Goal: Transaction & Acquisition: Purchase product/service

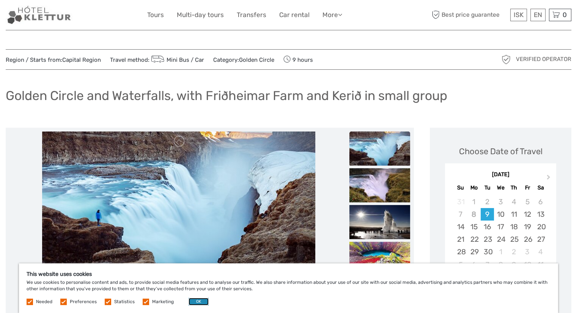
click at [193, 301] on button "OK" at bounding box center [199, 302] width 20 height 8
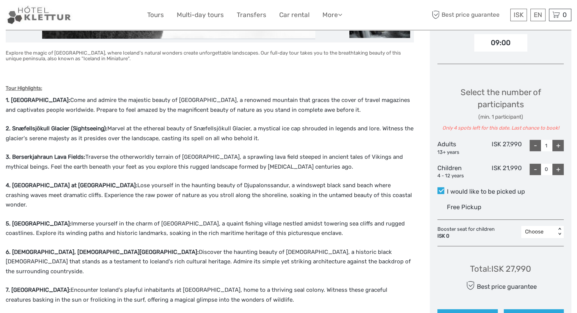
scroll to position [268, 0]
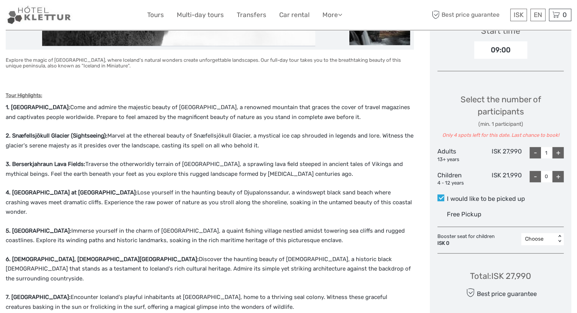
click at [558, 154] on div "+" at bounding box center [557, 152] width 11 height 11
type input "2"
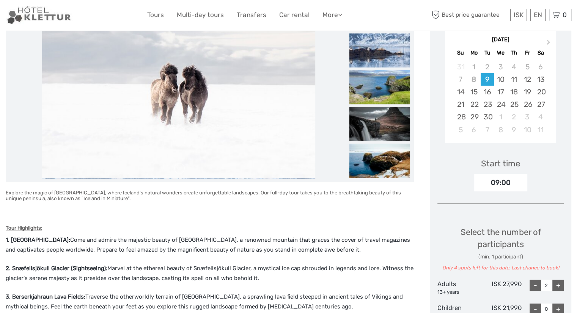
scroll to position [134, 0]
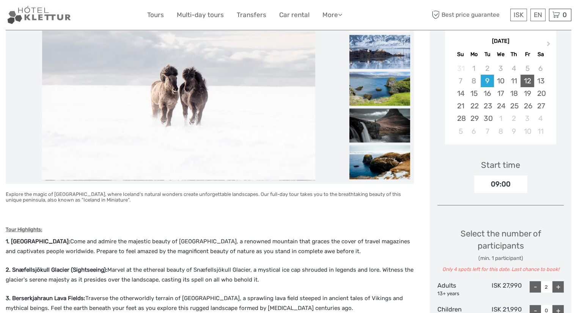
click at [530, 80] on div "12" at bounding box center [526, 81] width 13 height 13
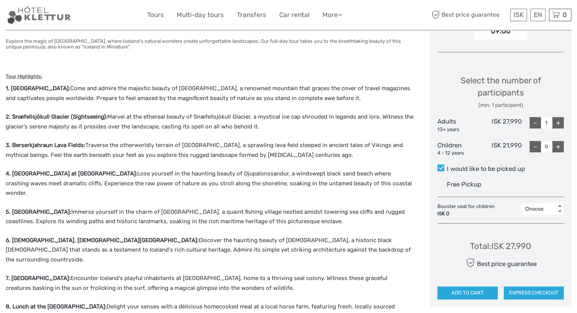
scroll to position [309, 0]
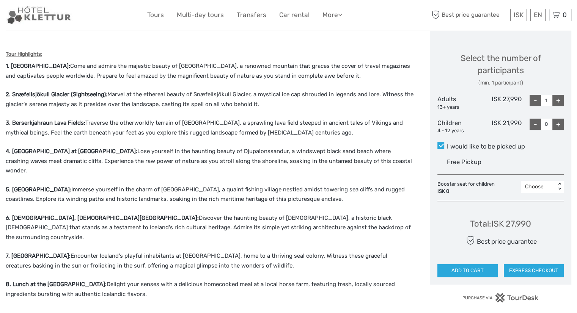
click at [557, 97] on div "+" at bounding box center [557, 100] width 11 height 11
type input "2"
click at [474, 269] on button "ADD TO CART" at bounding box center [467, 270] width 60 height 13
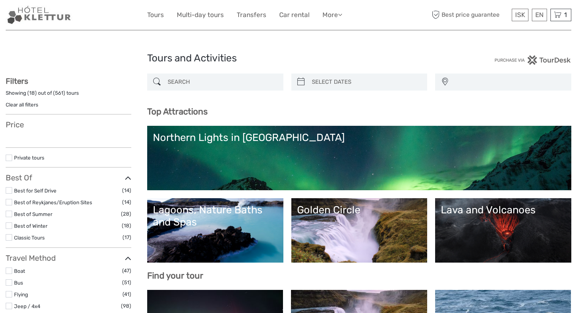
select select
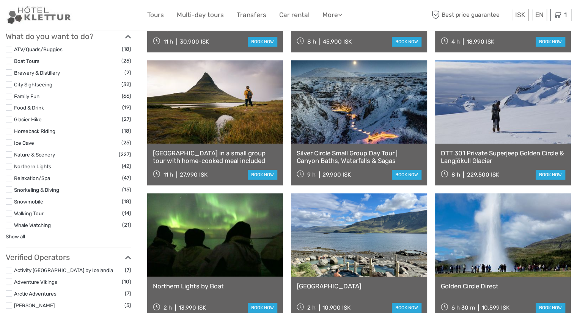
scroll to position [631, 0]
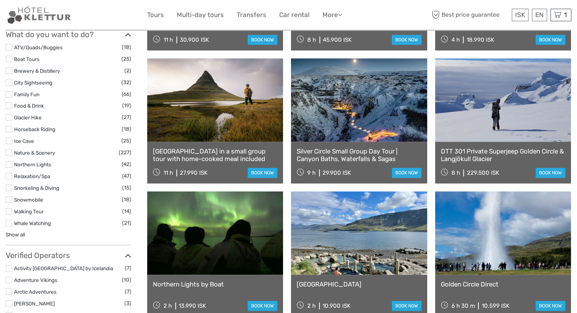
click at [343, 117] on link at bounding box center [359, 99] width 136 height 83
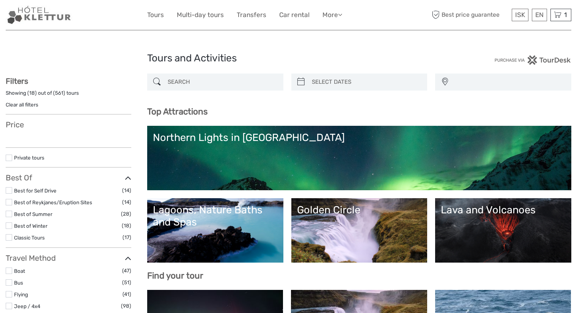
select select
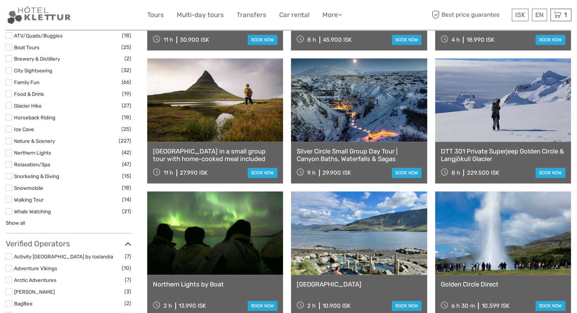
select select
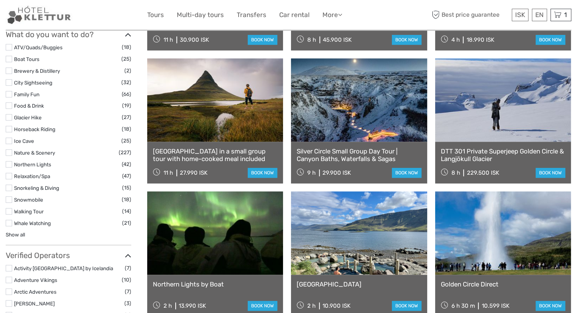
scroll to position [0, 0]
click at [262, 175] on link "book now" at bounding box center [263, 173] width 30 height 10
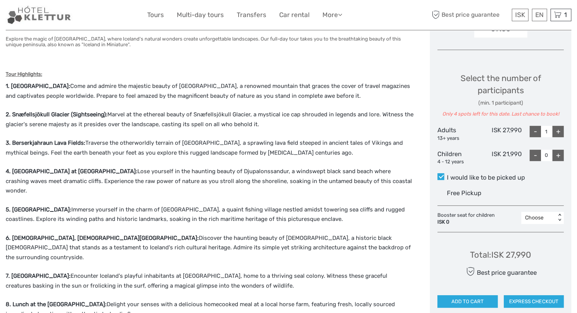
scroll to position [287, 0]
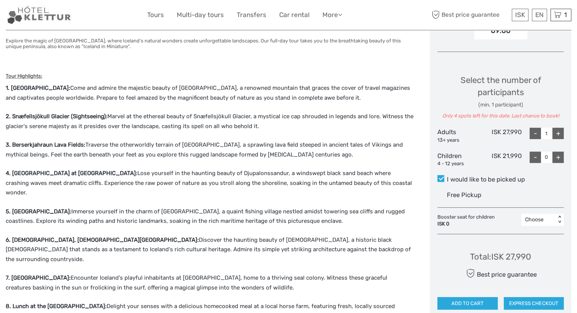
click at [559, 131] on div "+" at bounding box center [557, 133] width 11 height 11
type input "2"
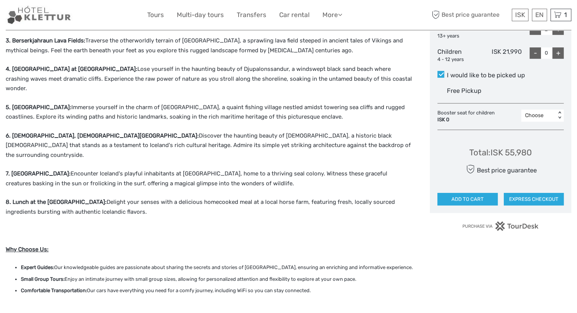
scroll to position [397, 0]
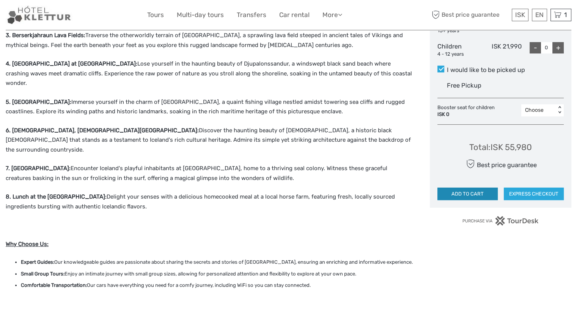
click at [486, 195] on button "ADD TO CART" at bounding box center [467, 194] width 60 height 13
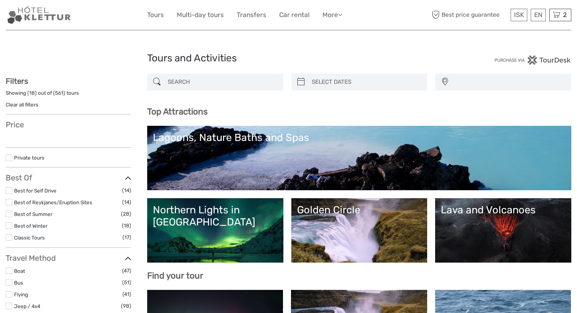
select select
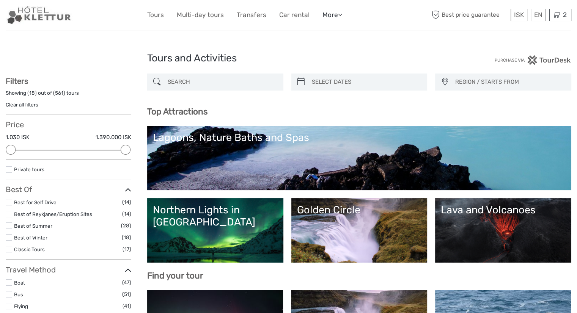
click at [330, 14] on link "More" at bounding box center [332, 14] width 20 height 11
click at [387, 63] on h1 "Tours and Activities" at bounding box center [288, 58] width 283 height 12
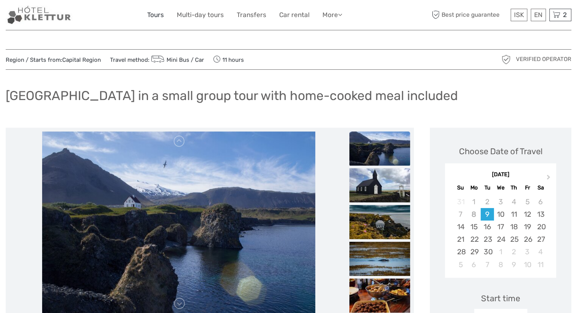
click at [154, 14] on link "Tours" at bounding box center [155, 14] width 17 height 11
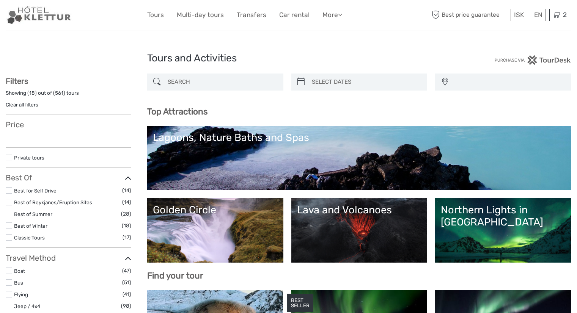
select select
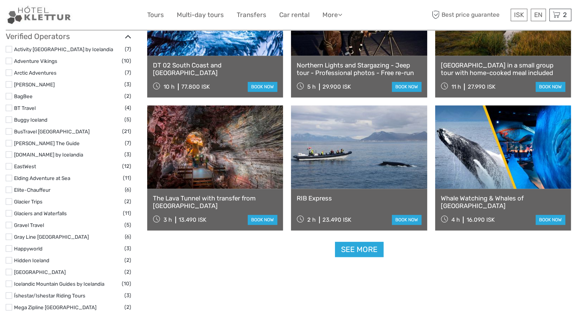
scroll to position [847, 0]
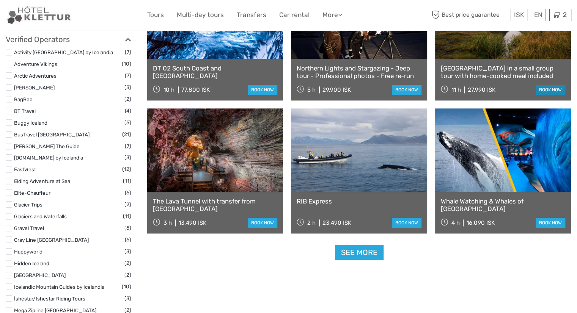
click at [542, 89] on link "book now" at bounding box center [551, 90] width 30 height 10
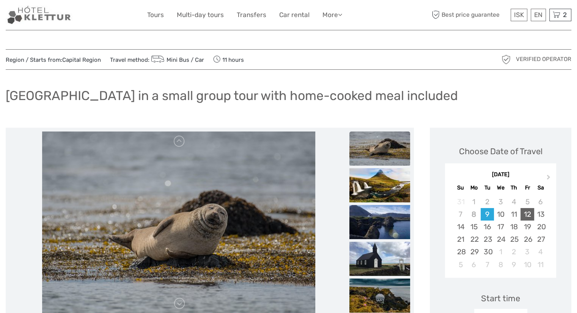
click at [526, 214] on div "12" at bounding box center [526, 214] width 13 height 13
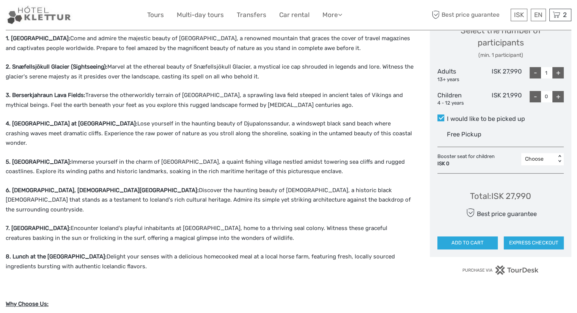
scroll to position [331, 0]
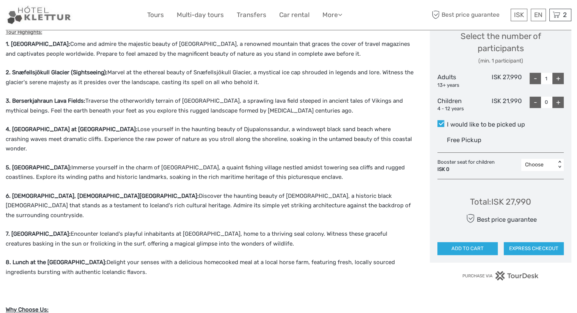
click at [558, 78] on div "+" at bounding box center [557, 78] width 11 height 11
type input "2"
click at [528, 244] on button "EXPRESS CHECKOUT" at bounding box center [534, 248] width 60 height 13
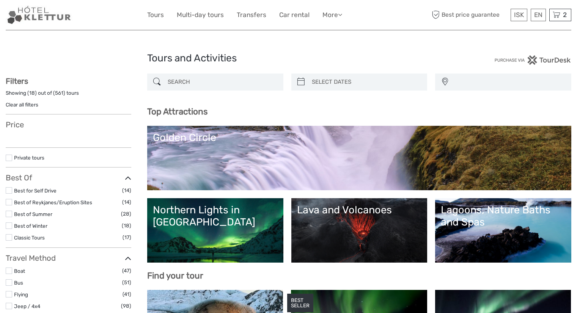
select select
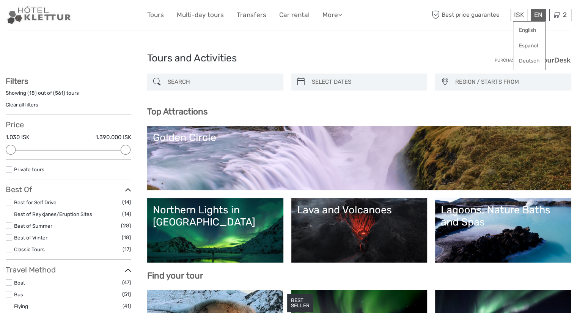
click at [533, 14] on div "EN English Español Deutsch" at bounding box center [538, 15] width 15 height 13
click at [528, 28] on link "English" at bounding box center [529, 31] width 32 height 14
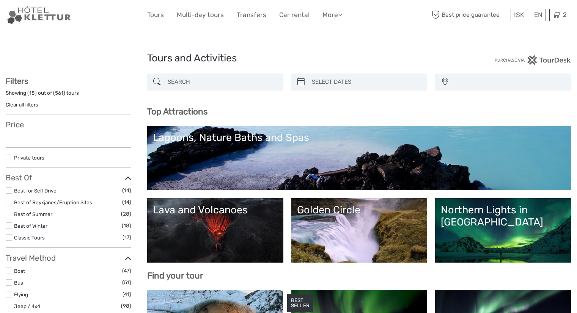
select select
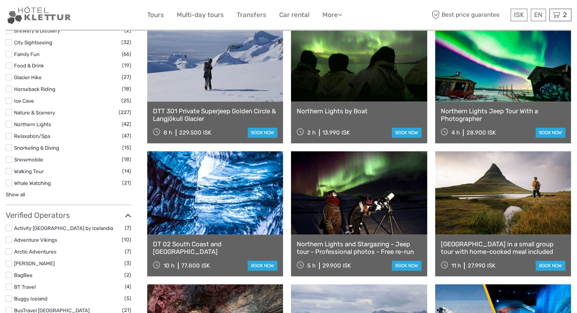
scroll to position [700, 0]
